Goal: Transaction & Acquisition: Purchase product/service

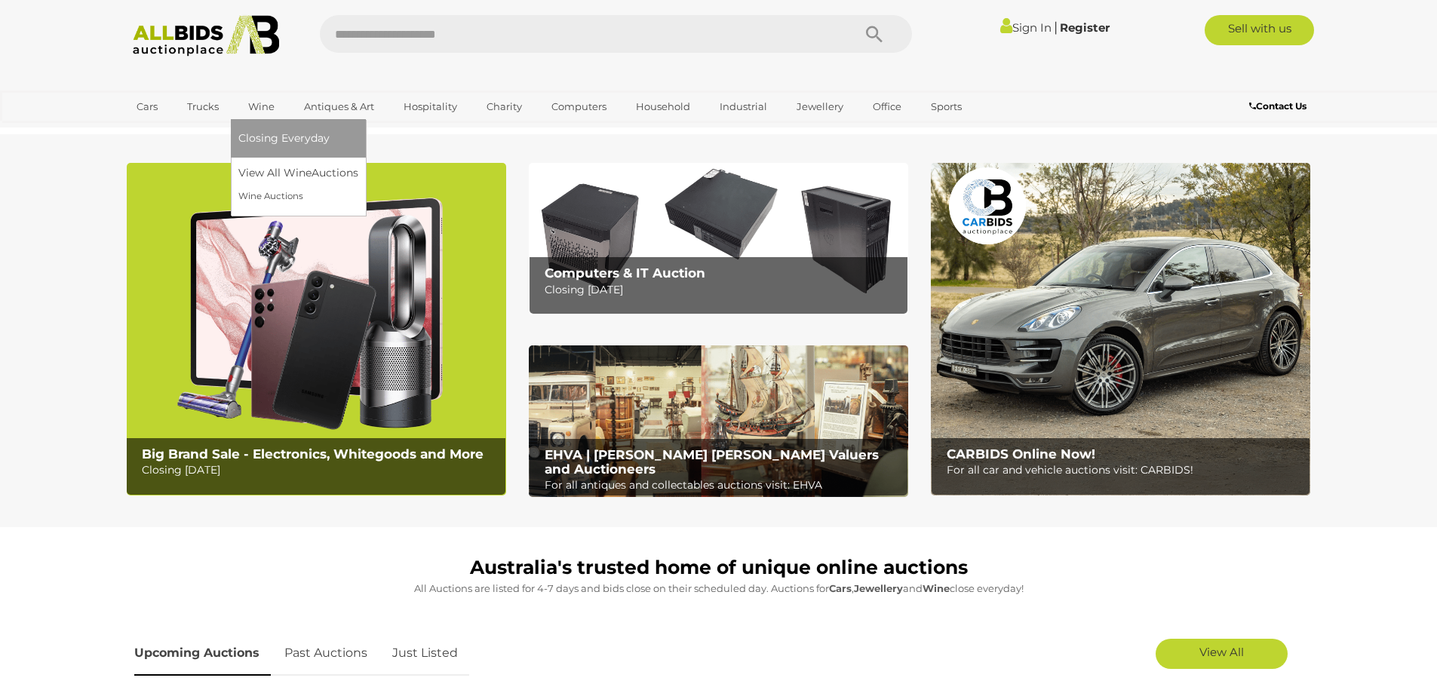
click at [253, 104] on link "Wine" at bounding box center [261, 106] width 46 height 25
click at [269, 166] on link "View All Wine Auctions" at bounding box center [301, 172] width 126 height 23
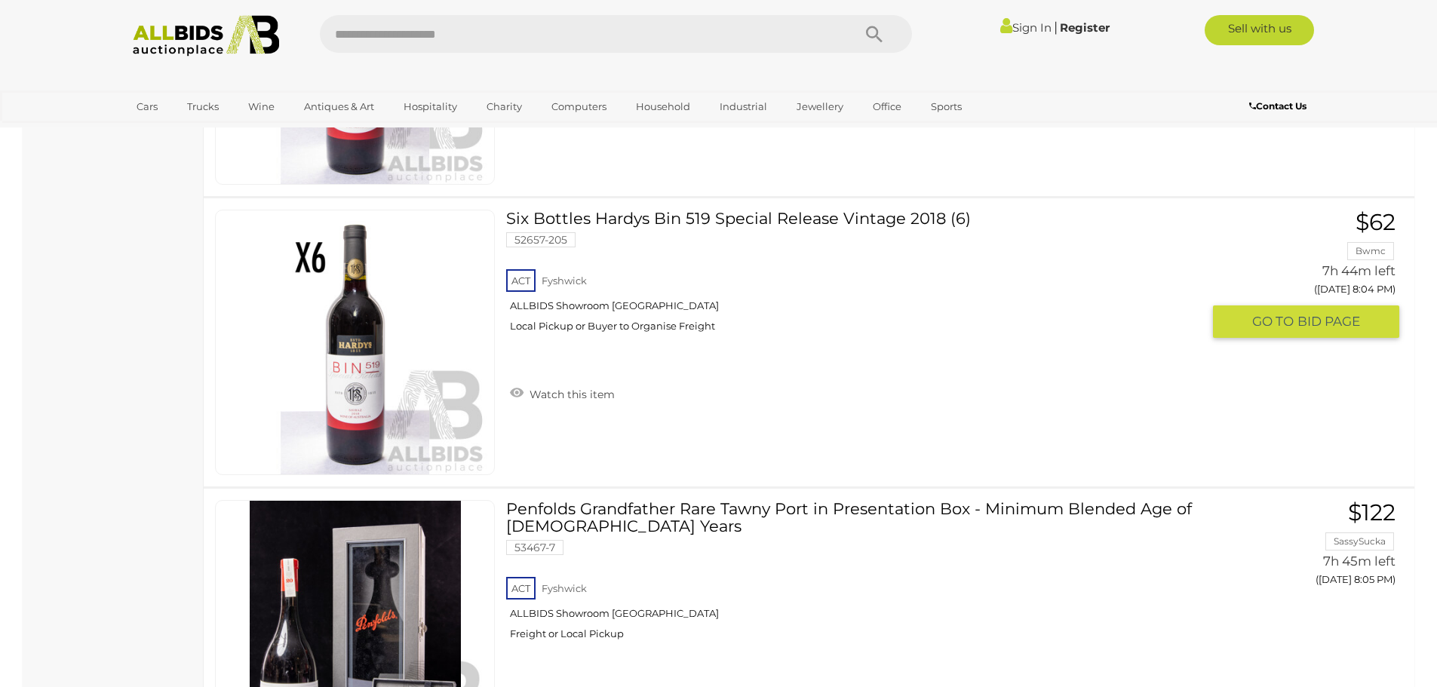
scroll to position [14629, 0]
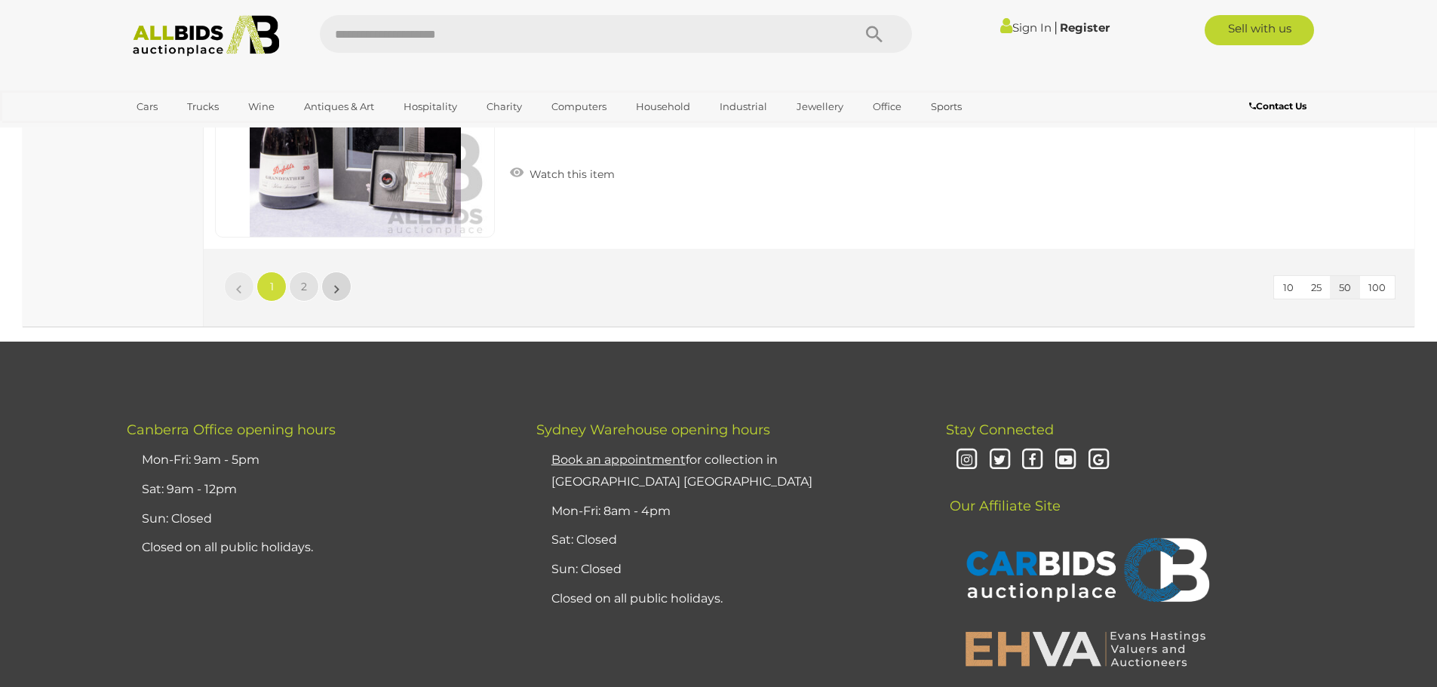
click at [321, 283] on link "»" at bounding box center [336, 286] width 30 height 30
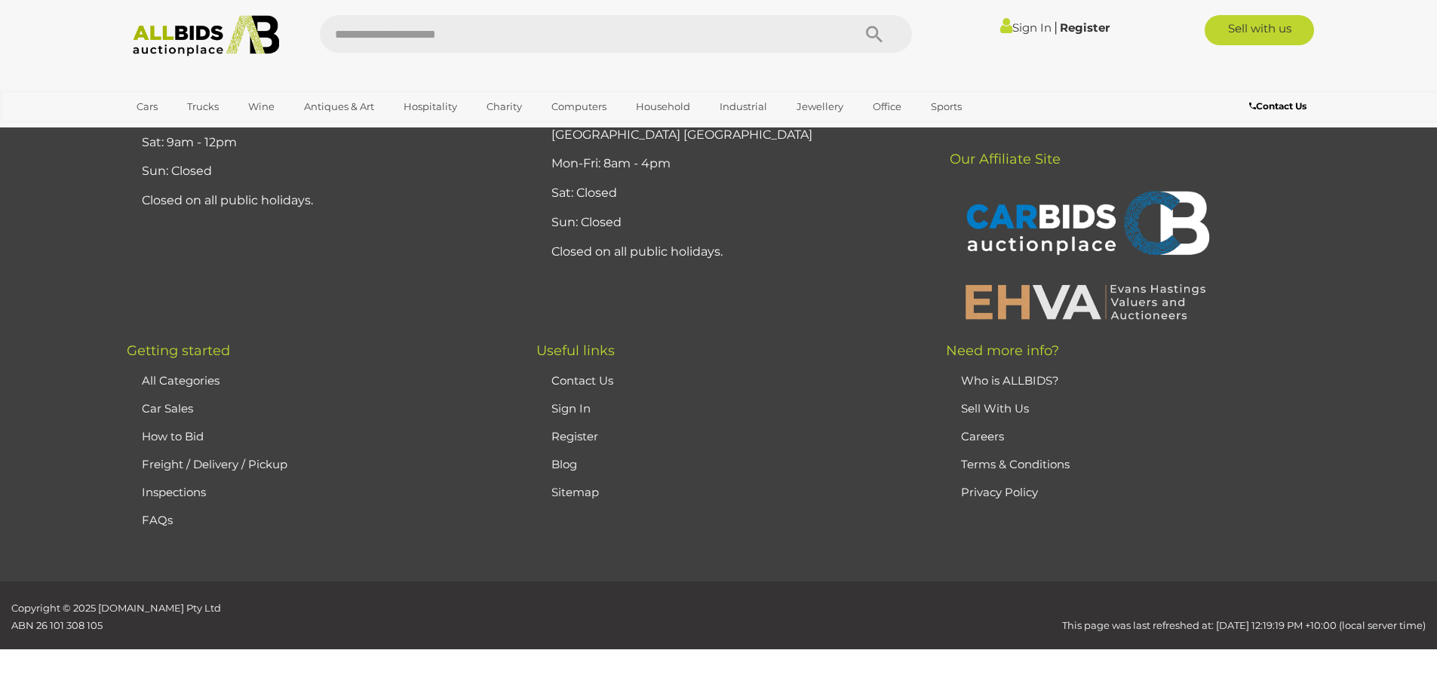
scroll to position [211, 0]
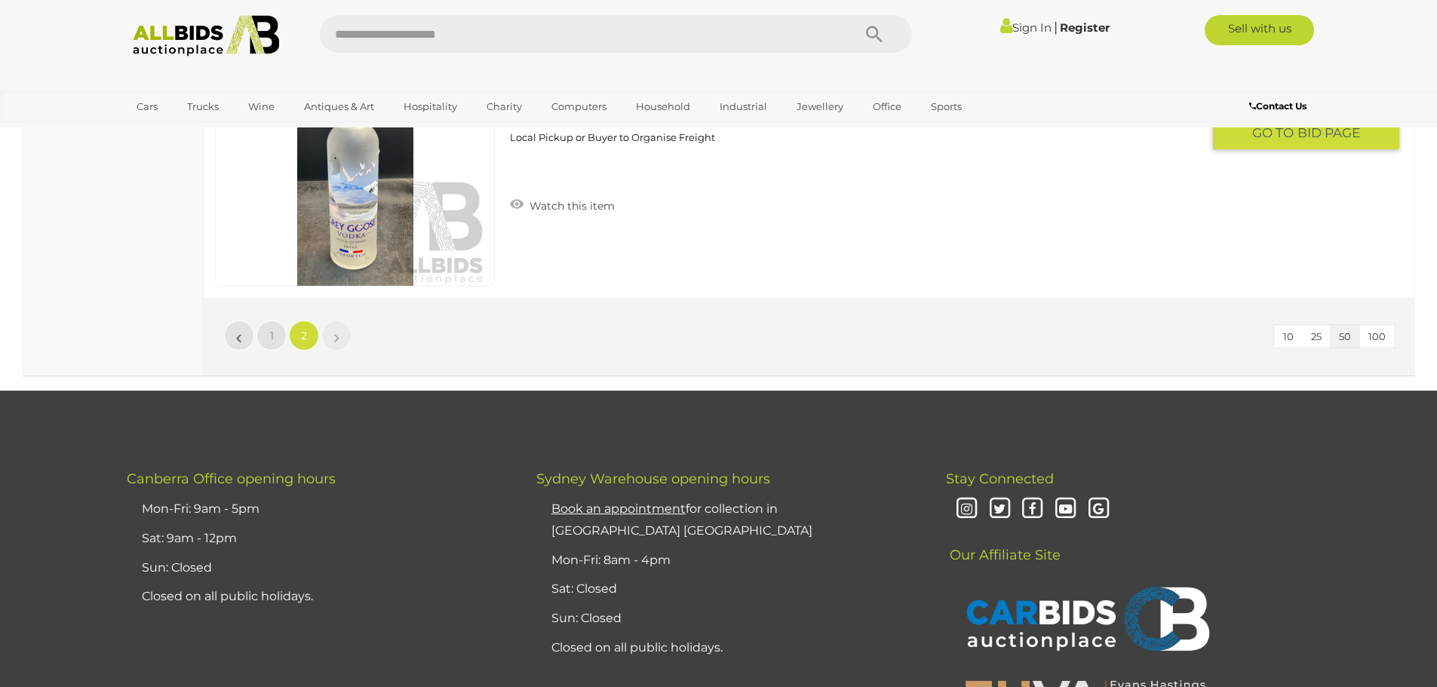
scroll to position [1945, 0]
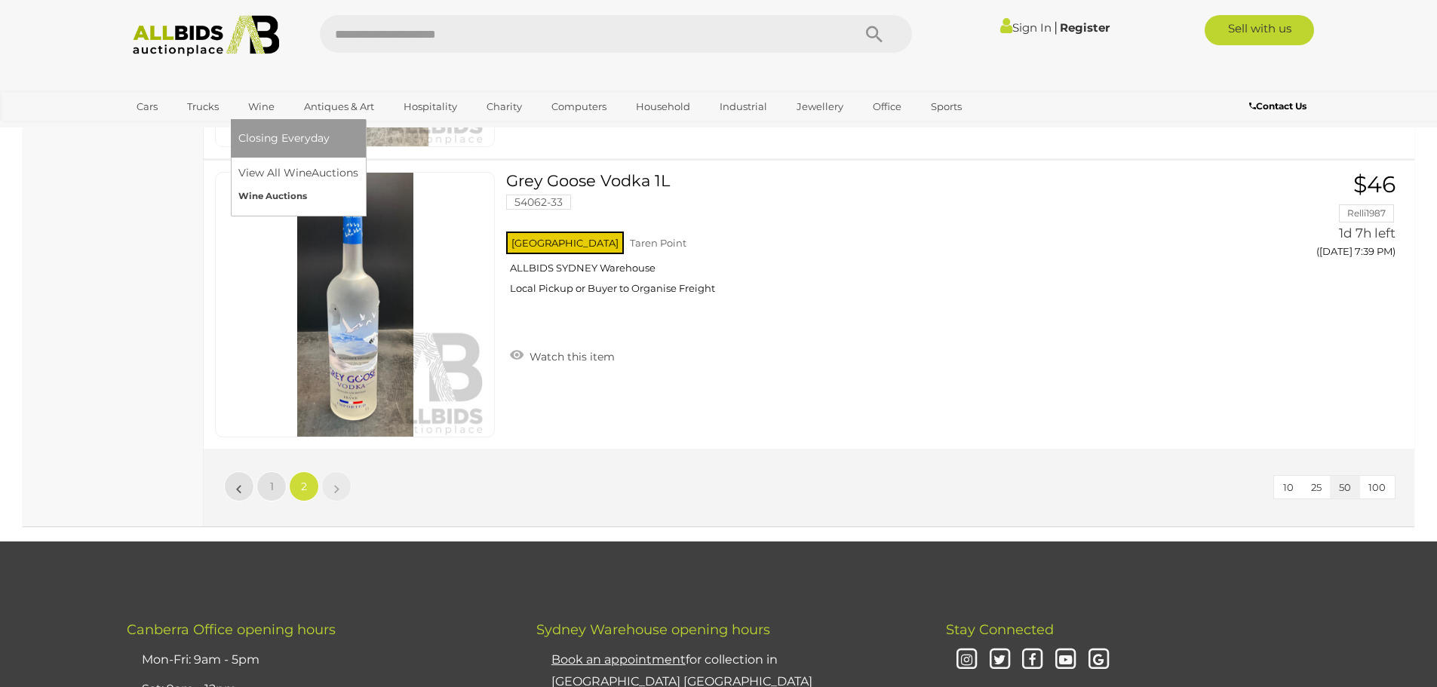
click at [253, 199] on link "Wine Auctions" at bounding box center [298, 196] width 120 height 23
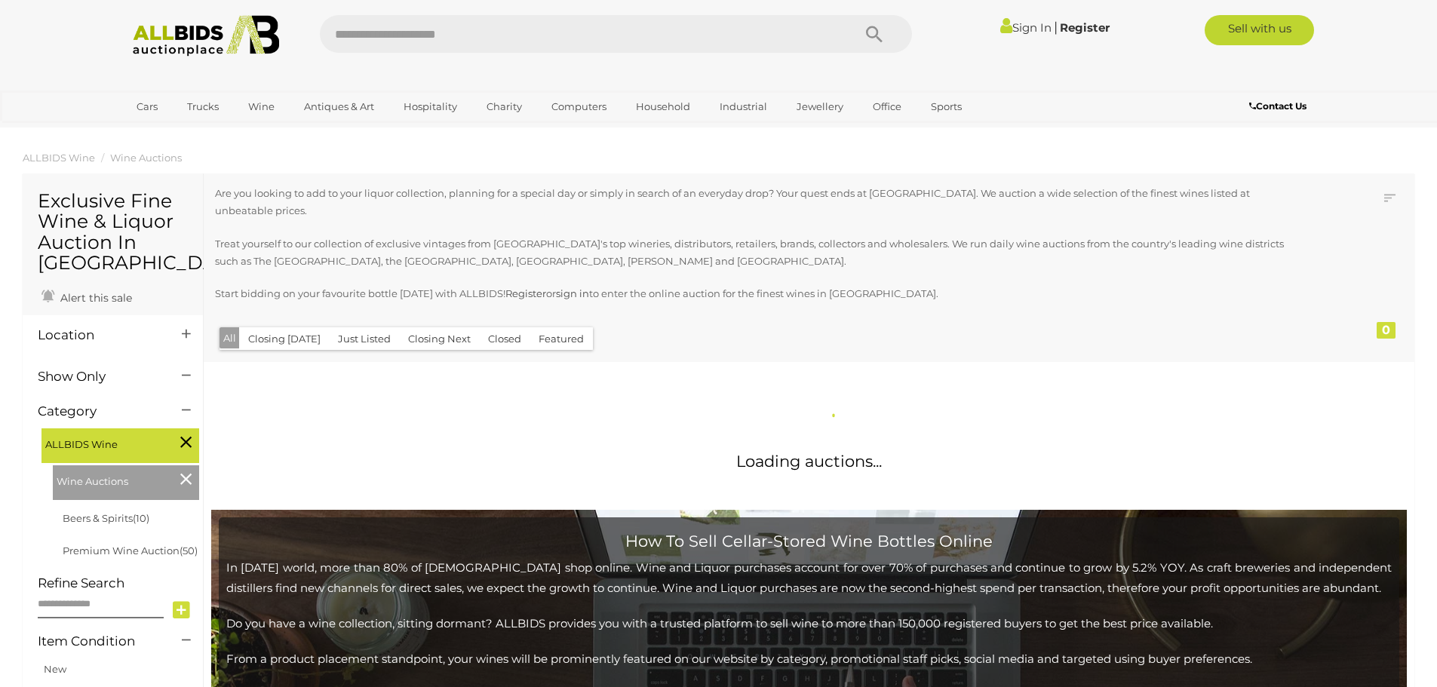
scroll to position [302, 0]
